Goal: Task Accomplishment & Management: Use online tool/utility

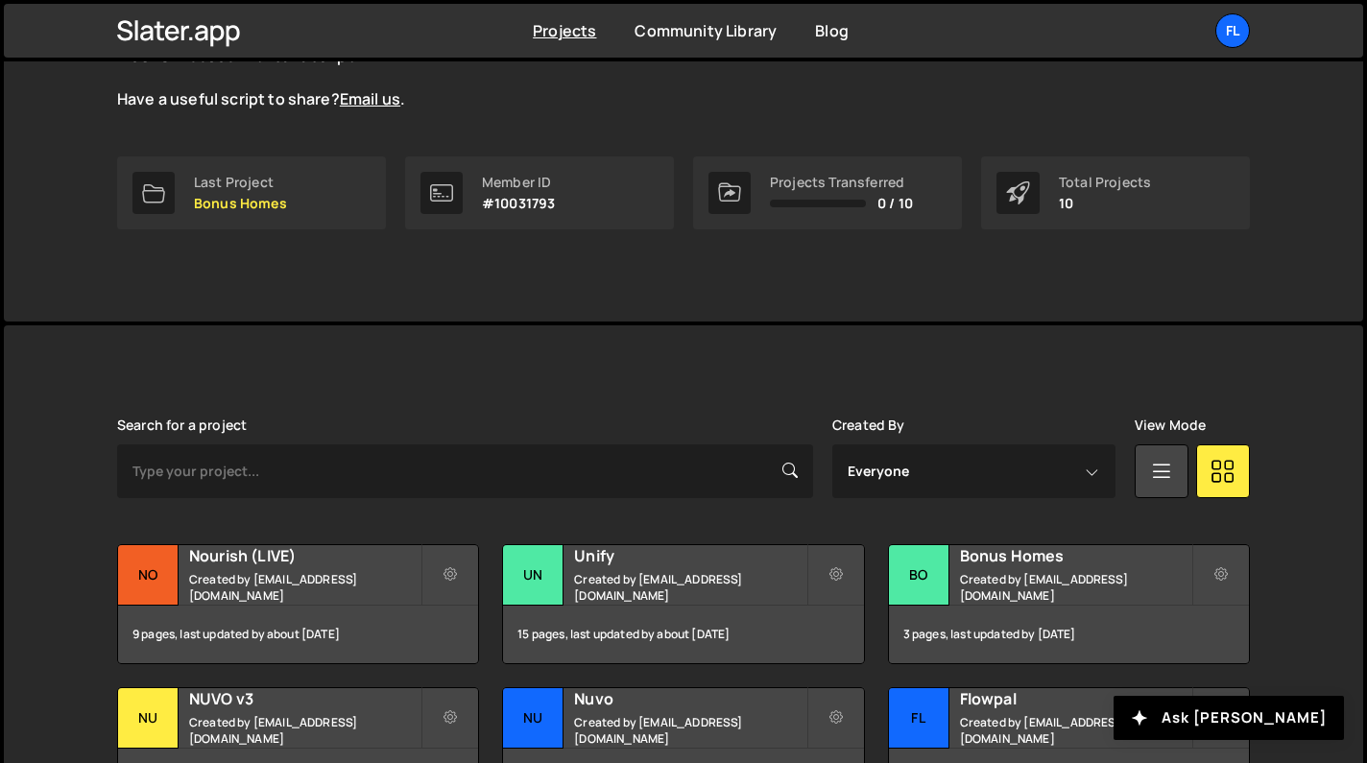
scroll to position [329, 0]
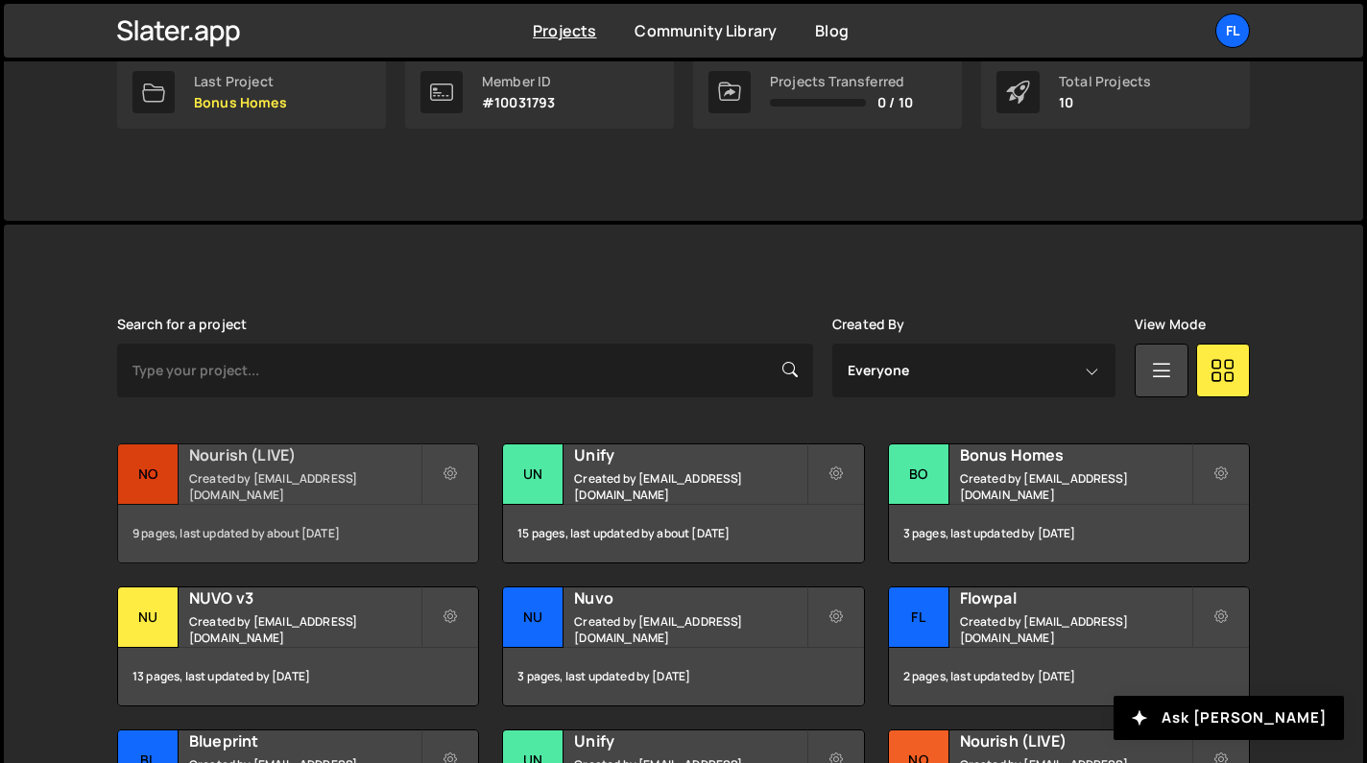
click at [336, 479] on small "Created by [EMAIL_ADDRESS][DOMAIN_NAME]" at bounding box center [304, 486] width 231 height 33
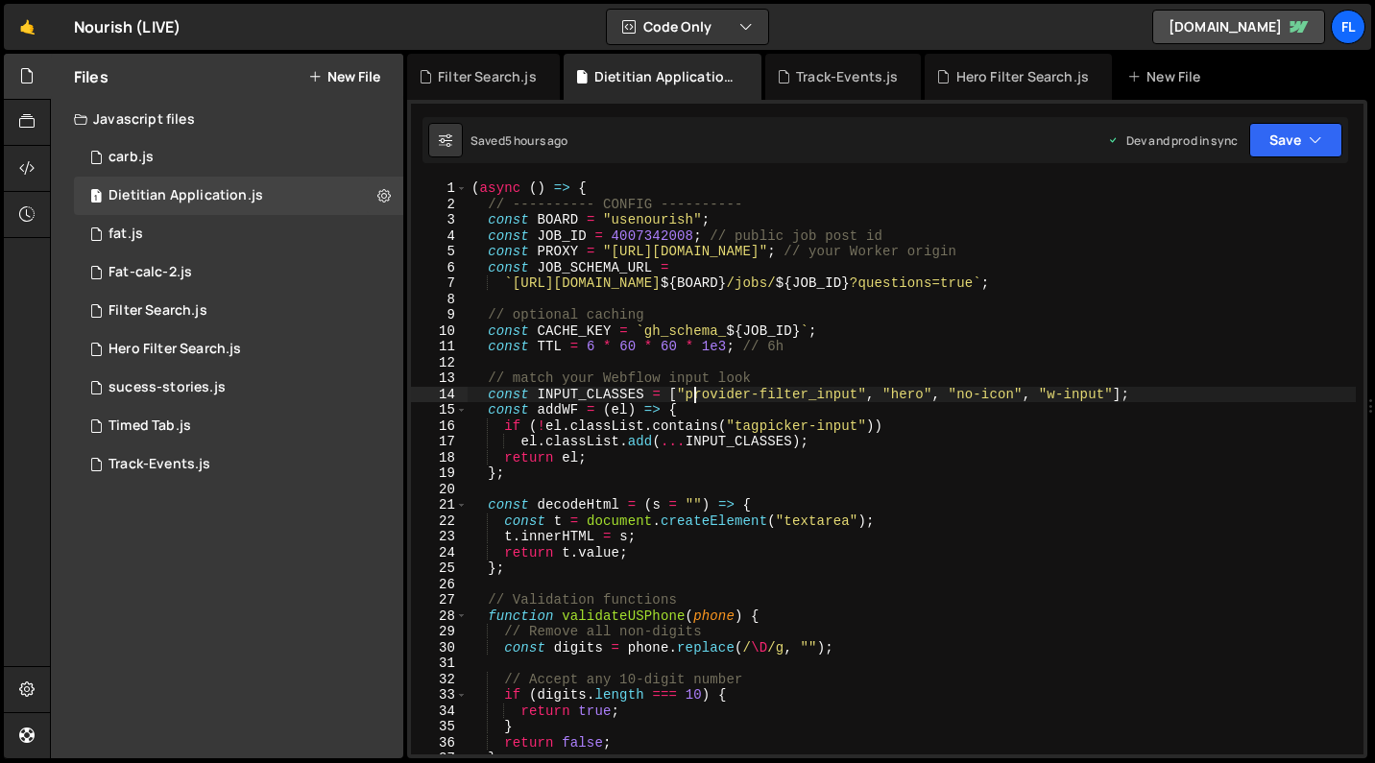
click at [693, 399] on div "( async ( ) => { // ---------- CONFIG ---------- const BOARD = "usenourish" ; c…" at bounding box center [912, 483] width 888 height 606
type textarea "})();"
